Goal: Task Accomplishment & Management: Use online tool/utility

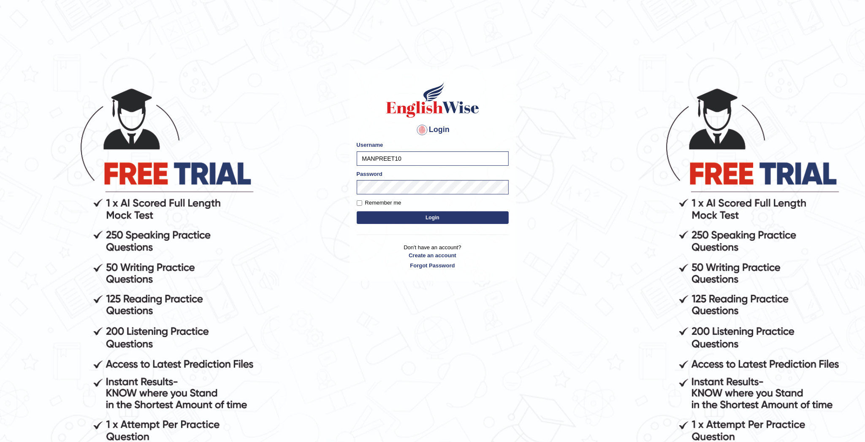
click at [426, 219] on button "Login" at bounding box center [433, 217] width 152 height 13
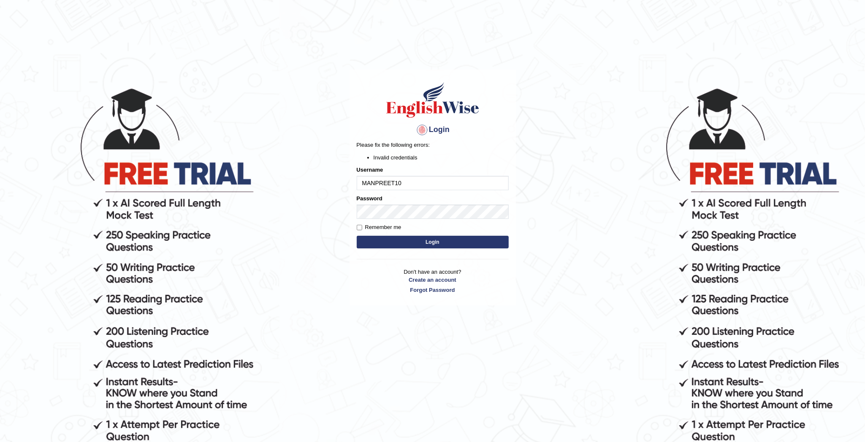
click at [429, 241] on button "Login" at bounding box center [433, 242] width 152 height 13
click at [405, 182] on input "MANPREET10" at bounding box center [433, 183] width 152 height 14
type input "M"
click at [423, 243] on button "Login" at bounding box center [433, 242] width 152 height 13
type input "deepika_online"
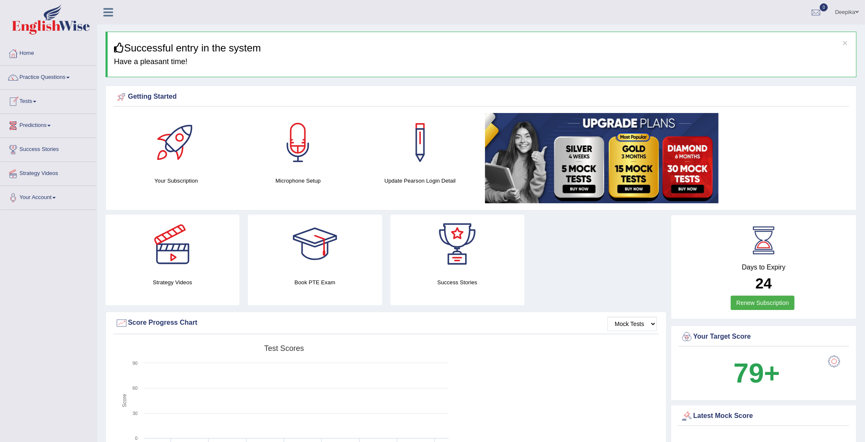
click at [36, 102] on span at bounding box center [34, 102] width 3 height 2
click at [42, 119] on link "Take Practice Sectional Test" at bounding box center [55, 121] width 79 height 15
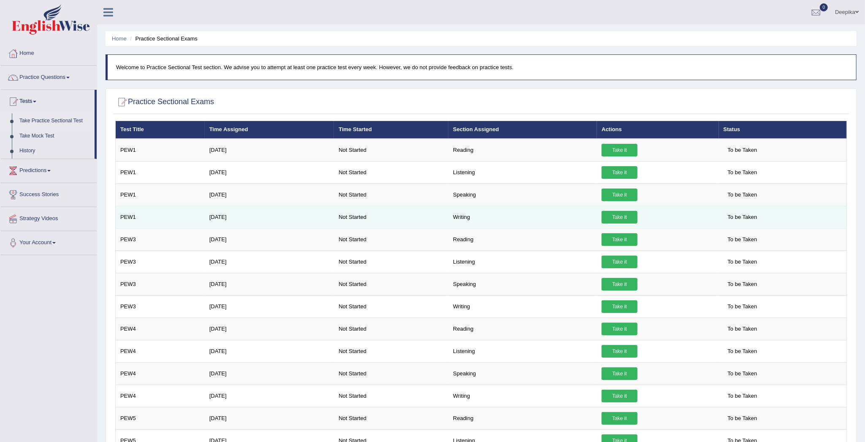
click at [618, 219] on link "Take it" at bounding box center [619, 217] width 36 height 13
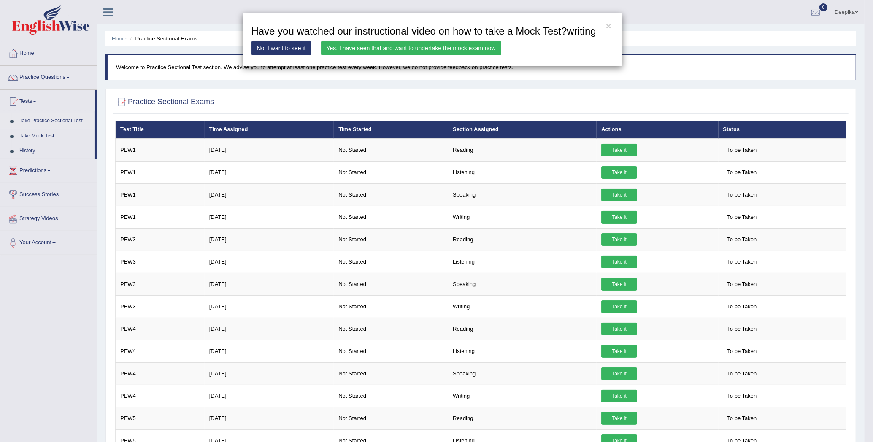
click at [615, 197] on div "× Have you watched our instructional video on how to take a Mock Test?writing N…" at bounding box center [436, 221] width 873 height 442
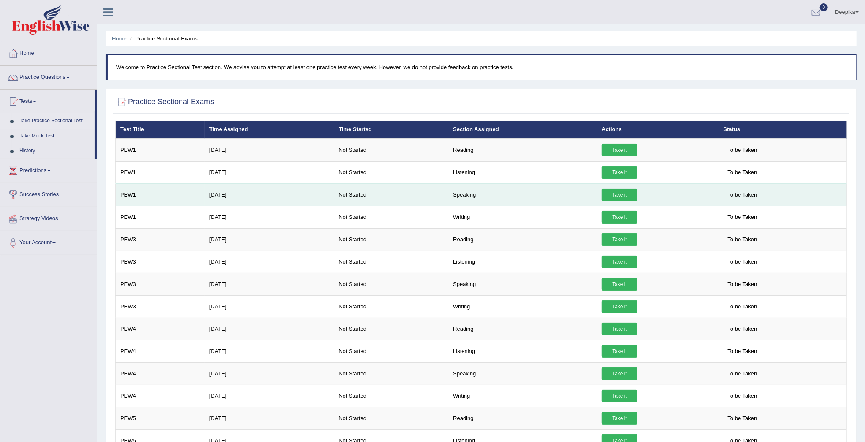
click at [626, 193] on link "Take it" at bounding box center [619, 195] width 36 height 13
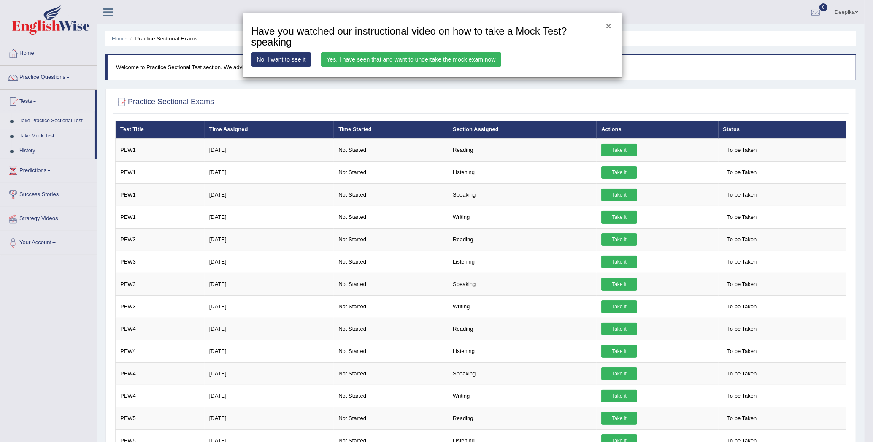
click at [608, 23] on button "×" at bounding box center [608, 26] width 5 height 9
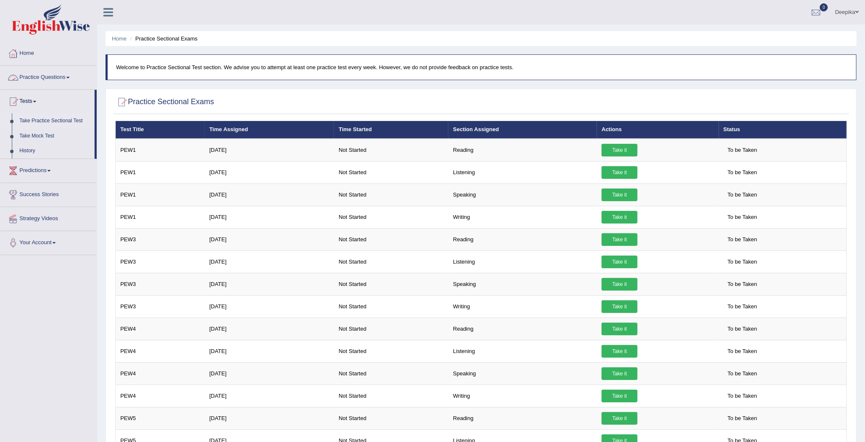
click at [70, 76] on link "Practice Questions" at bounding box center [48, 76] width 96 height 21
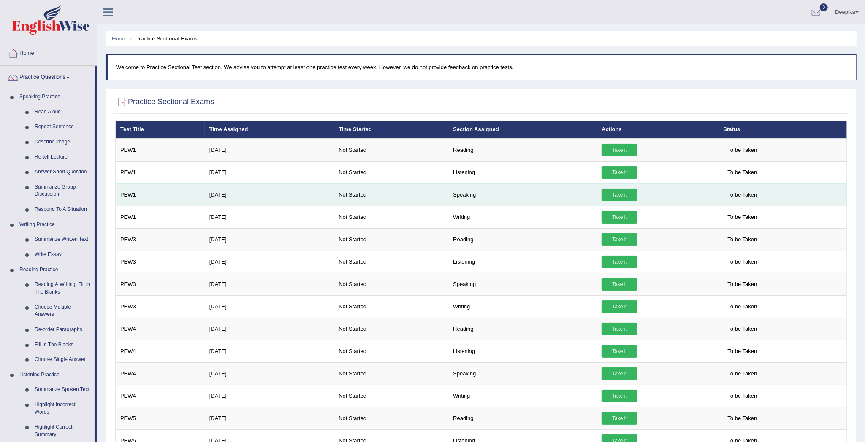
click at [615, 197] on link "Take it" at bounding box center [619, 195] width 36 height 13
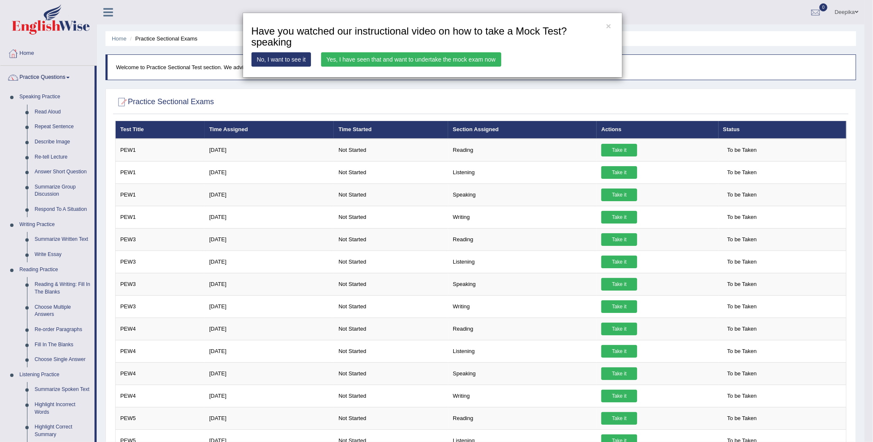
click at [473, 59] on link "Yes, I have seen that and want to undertake the mock exam now" at bounding box center [411, 59] width 180 height 14
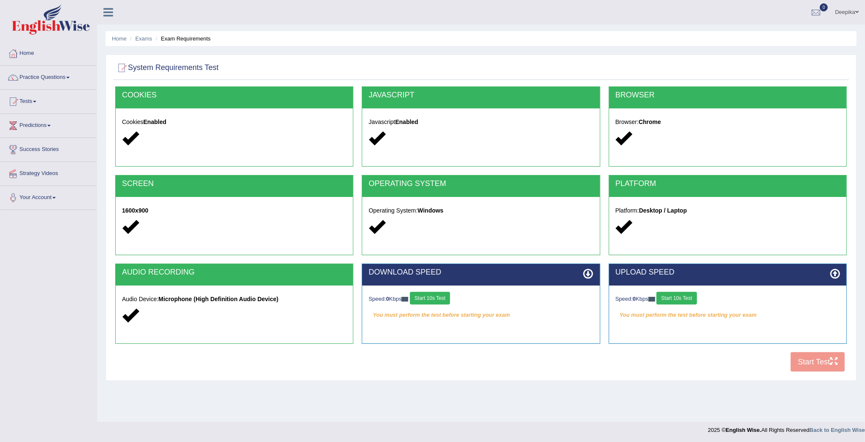
click at [829, 365] on div "COOKIES Cookies Enabled JAVASCRIPT Javascript Enabled BROWSER Browser: Chrome S…" at bounding box center [480, 231] width 735 height 290
click at [829, 359] on div "COOKIES Cookies Enabled JAVASCRIPT Javascript Enabled BROWSER Browser: Chrome S…" at bounding box center [480, 231] width 735 height 290
click at [836, 358] on div "COOKIES Cookies Enabled JAVASCRIPT Javascript Enabled BROWSER Browser: Chrome S…" at bounding box center [480, 231] width 735 height 290
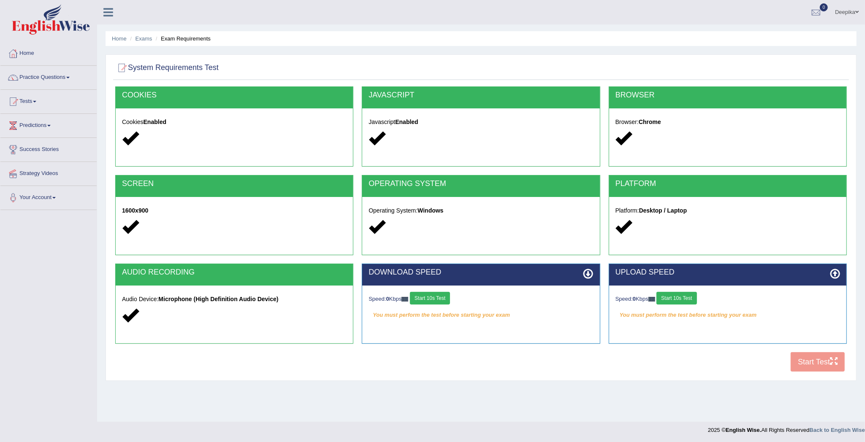
click at [836, 358] on div "COOKIES Cookies Enabled JAVASCRIPT Javascript Enabled BROWSER Browser: Chrome S…" at bounding box center [480, 231] width 735 height 290
click at [822, 363] on div "COOKIES Cookies Enabled JAVASCRIPT Javascript Enabled BROWSER Browser: Chrome S…" at bounding box center [480, 231] width 735 height 290
click at [220, 142] on div at bounding box center [234, 139] width 224 height 18
click at [430, 149] on div "Javascript Enabled" at bounding box center [480, 131] width 237 height 46
click at [818, 365] on div "COOKIES Cookies Enabled JAVASCRIPT Javascript Enabled BROWSER Browser: Chrome S…" at bounding box center [480, 231] width 735 height 290
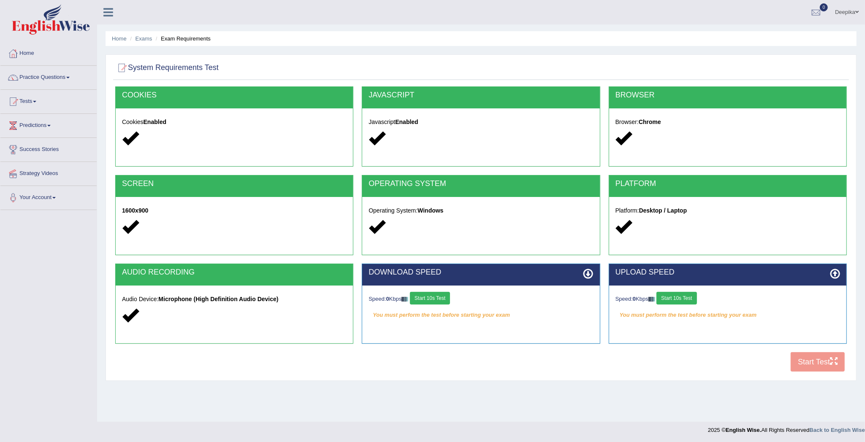
click at [818, 365] on div "COOKIES Cookies Enabled JAVASCRIPT Javascript Enabled BROWSER Browser: Chrome S…" at bounding box center [480, 231] width 735 height 290
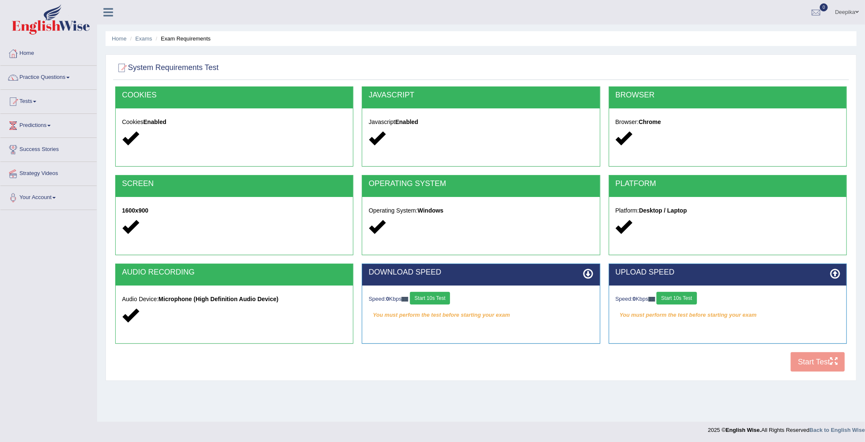
click at [818, 365] on div "COOKIES Cookies Enabled JAVASCRIPT Javascript Enabled BROWSER Browser: Chrome S…" at bounding box center [480, 231] width 735 height 290
click at [434, 299] on button "Start 10s Test" at bounding box center [430, 298] width 40 height 13
click at [689, 299] on div "Speed: 0 Kbps Start 10s Test" at bounding box center [727, 299] width 224 height 15
click at [815, 359] on div "COOKIES Cookies Enabled JAVASCRIPT Javascript Enabled BROWSER Browser: Chrome S…" at bounding box center [480, 231] width 735 height 290
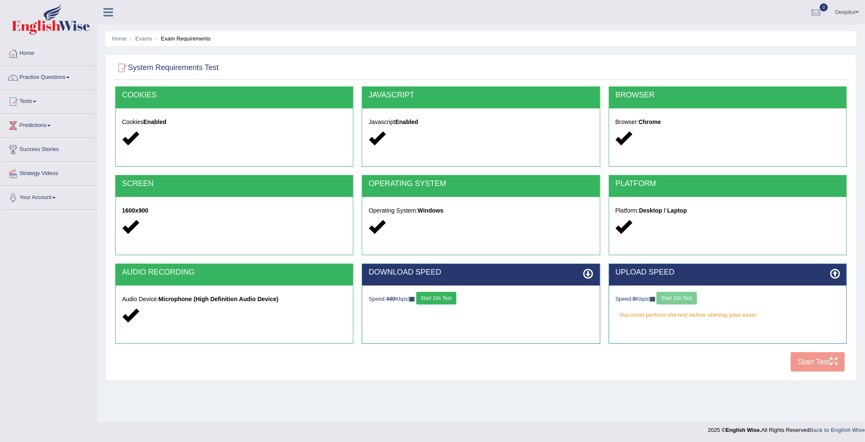
click at [836, 365] on div "COOKIES Cookies Enabled JAVASCRIPT Javascript Enabled BROWSER Browser: Chrome S…" at bounding box center [480, 231] width 735 height 290
click at [682, 295] on button "Start 10s Test" at bounding box center [676, 298] width 40 height 13
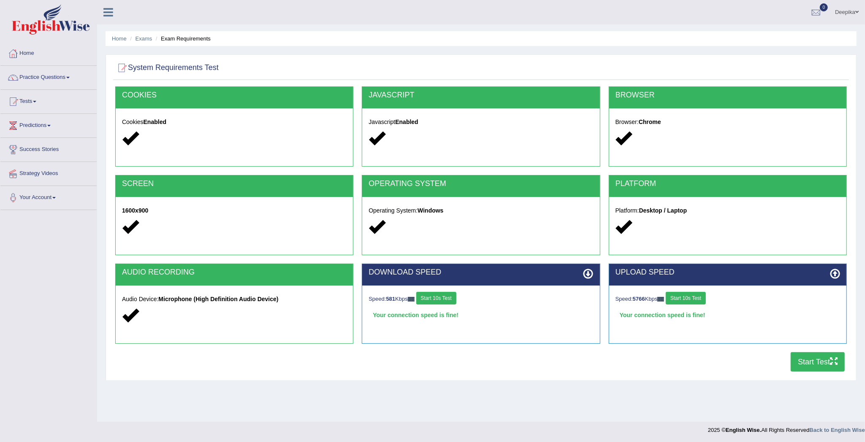
click at [795, 362] on button "Start Test" at bounding box center [817, 361] width 54 height 19
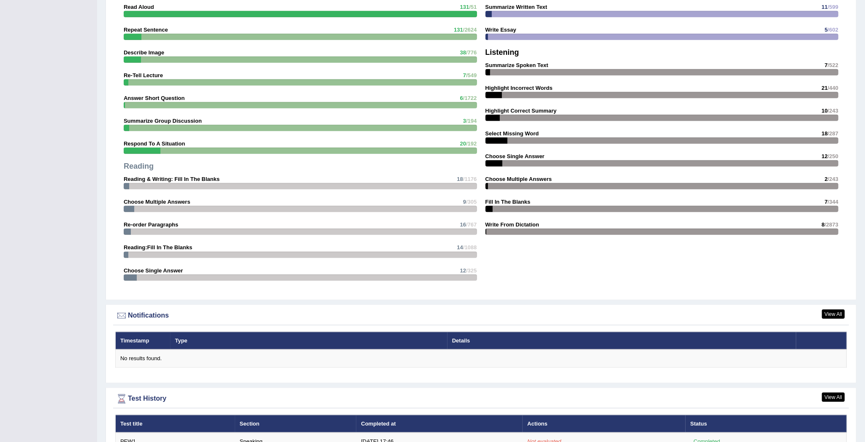
scroll to position [779, 0]
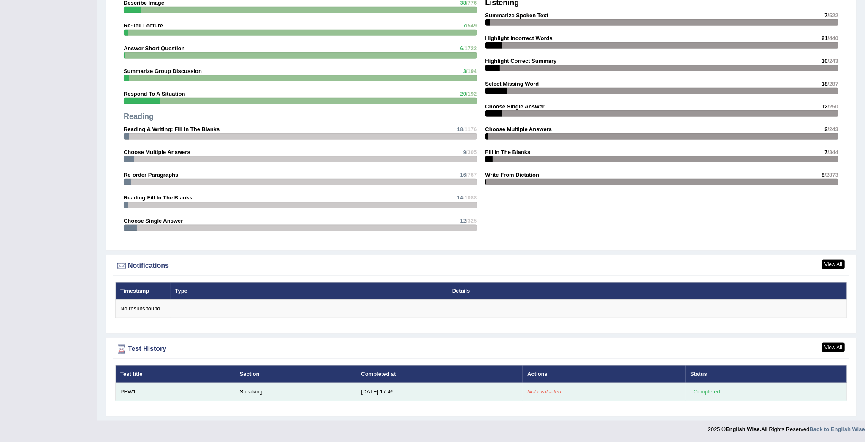
click at [716, 390] on div "Completed" at bounding box center [706, 392] width 33 height 9
click at [374, 392] on td "8/24/25 17:46" at bounding box center [439, 392] width 166 height 18
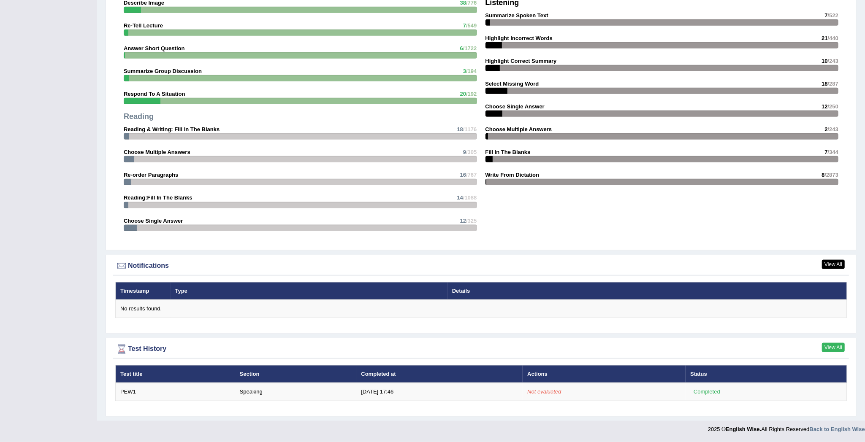
click at [830, 343] on link "View All" at bounding box center [833, 347] width 23 height 9
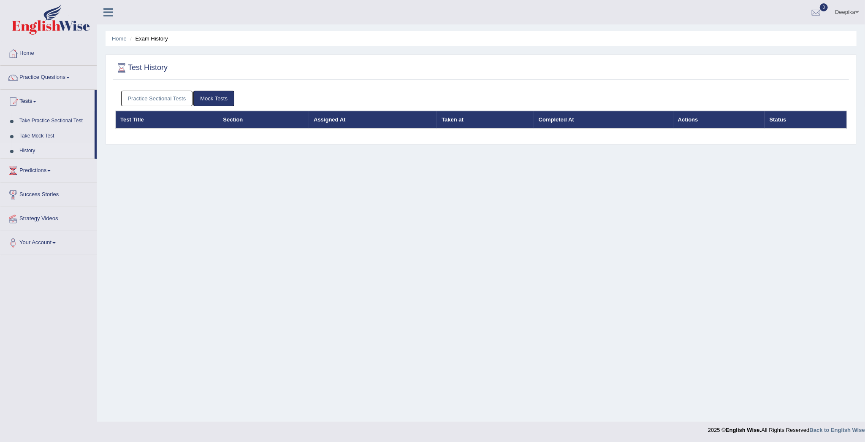
click at [153, 94] on link "Practice Sectional Tests" at bounding box center [157, 99] width 72 height 16
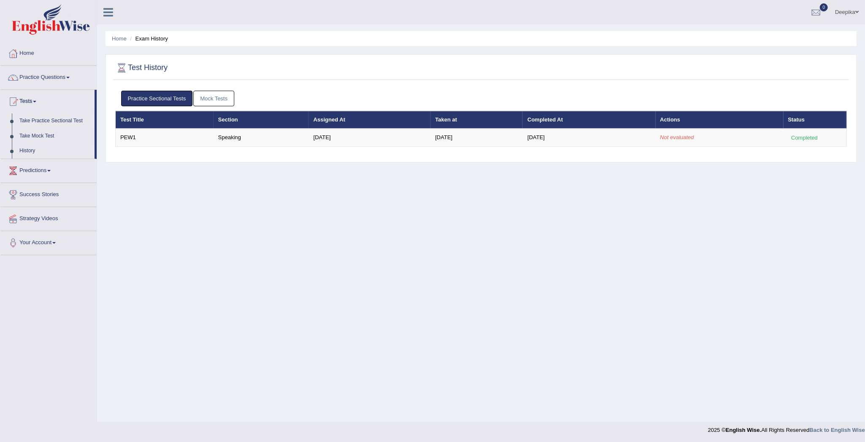
click at [72, 119] on link "Take Practice Sectional Test" at bounding box center [55, 121] width 79 height 15
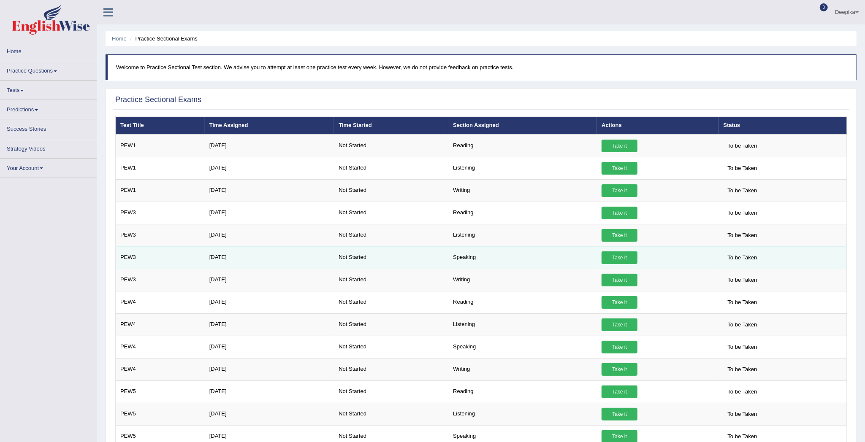
click at [607, 259] on link "Take it" at bounding box center [619, 257] width 36 height 13
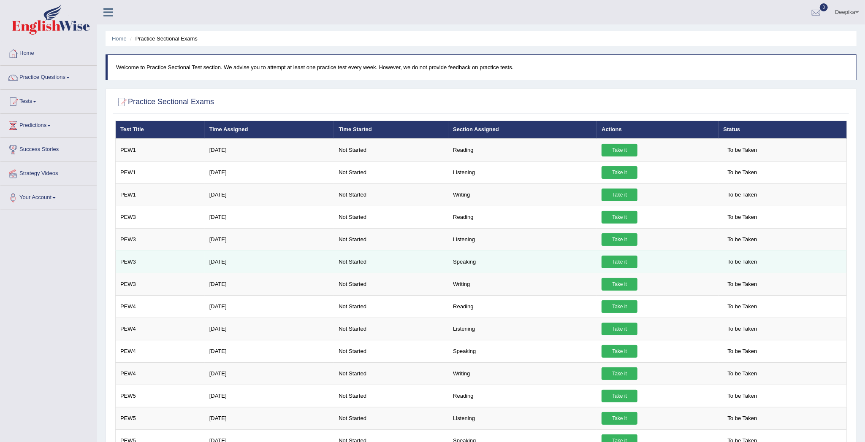
click at [615, 267] on link "Take it" at bounding box center [619, 262] width 36 height 13
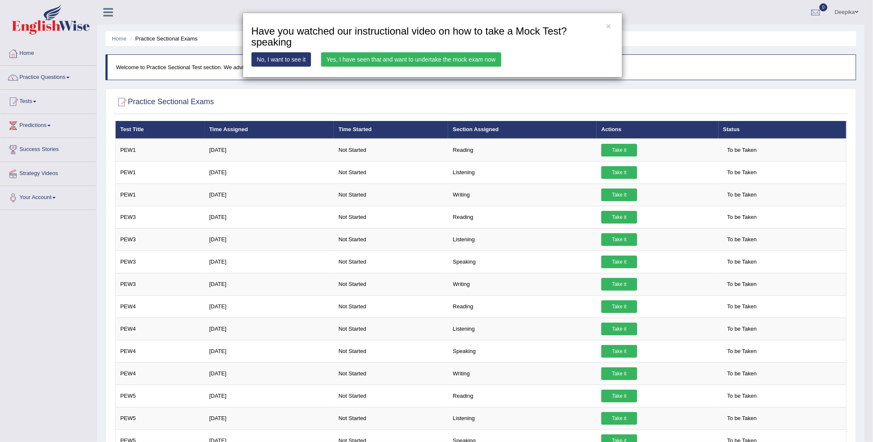
click at [453, 58] on link "Yes, I have seen that and want to undertake the mock exam now" at bounding box center [411, 59] width 180 height 14
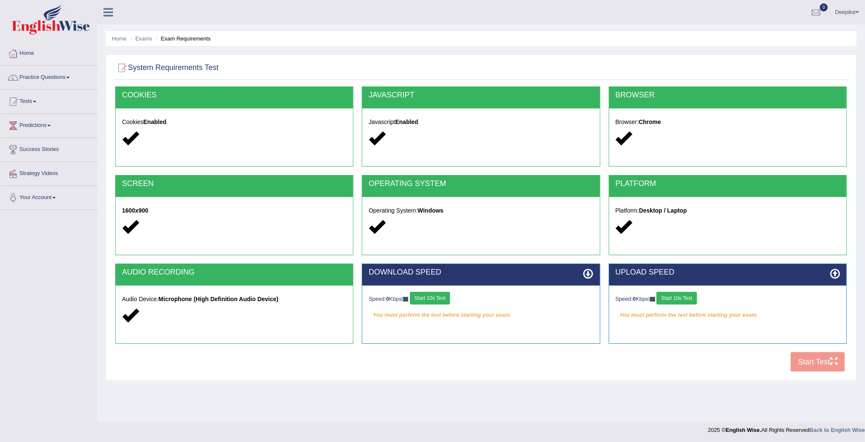
click at [430, 295] on button "Start 10s Test" at bounding box center [430, 298] width 40 height 13
click at [672, 294] on button "Start 10s Test" at bounding box center [676, 298] width 40 height 13
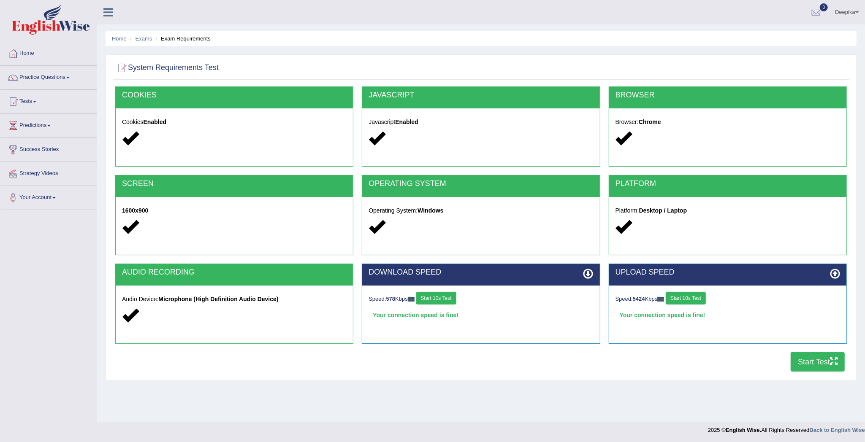
click at [797, 362] on button "Start Test" at bounding box center [817, 361] width 54 height 19
